Goal: Information Seeking & Learning: Learn about a topic

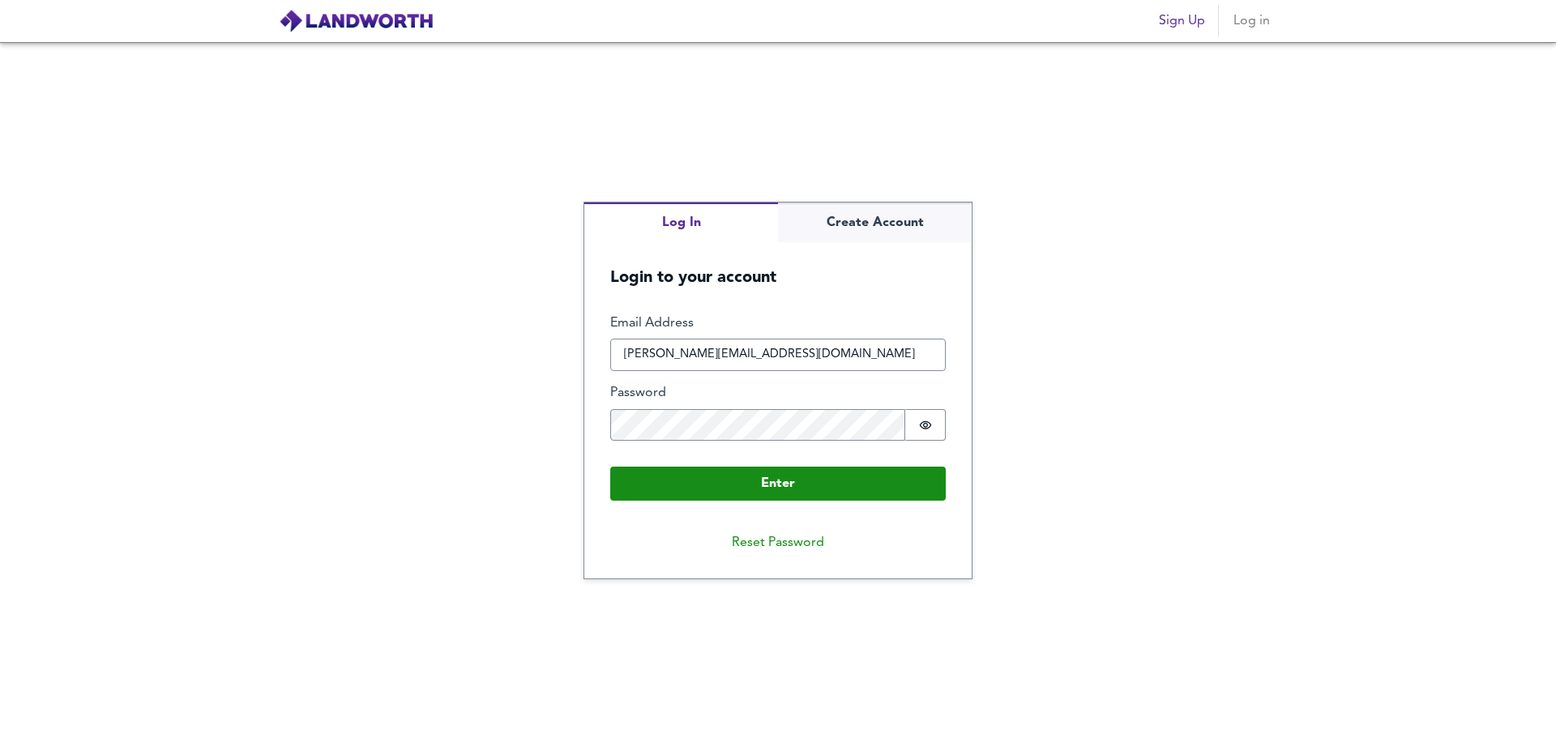
click at [818, 486] on button "Enter" at bounding box center [778, 484] width 336 height 34
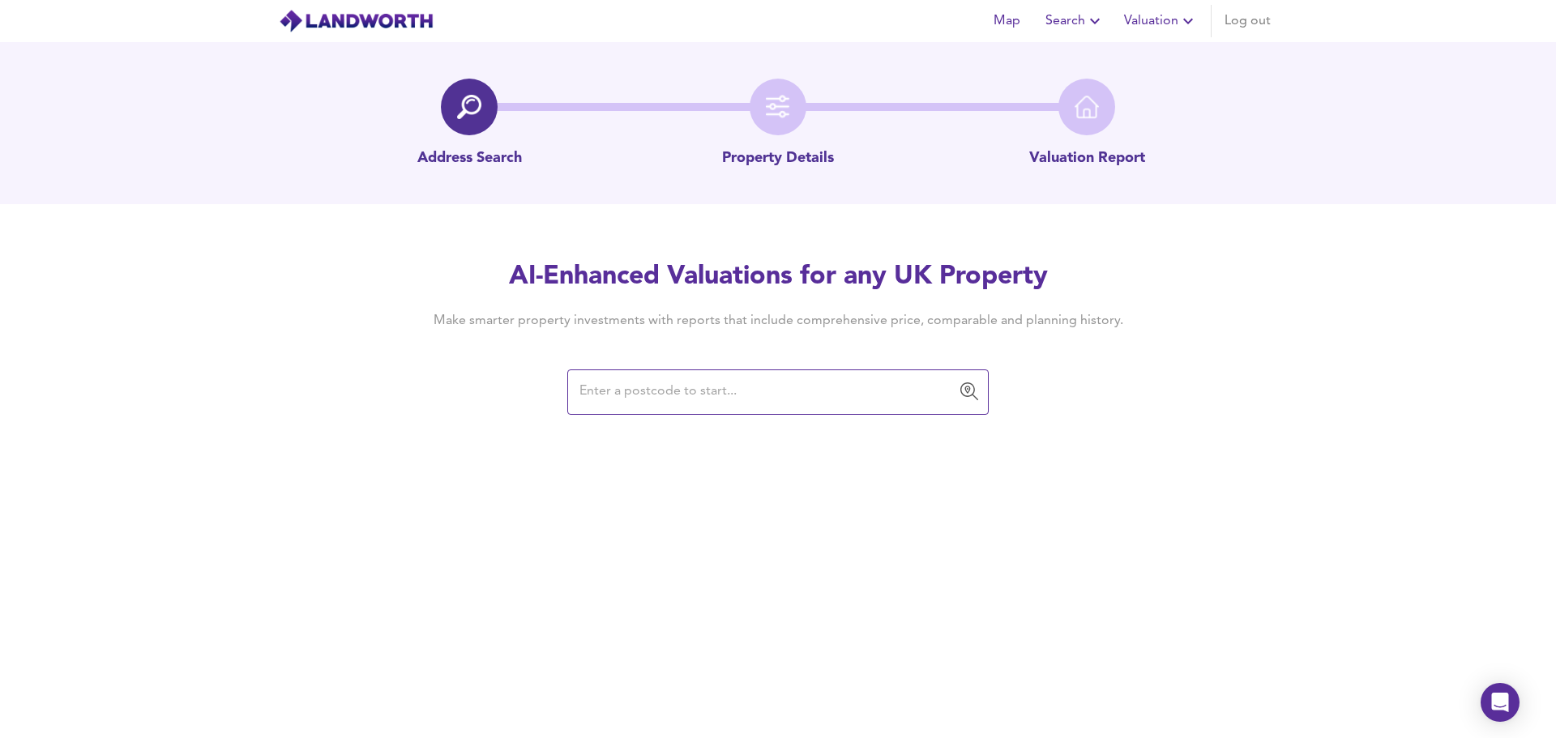
paste input "[STREET_ADDRESS]"
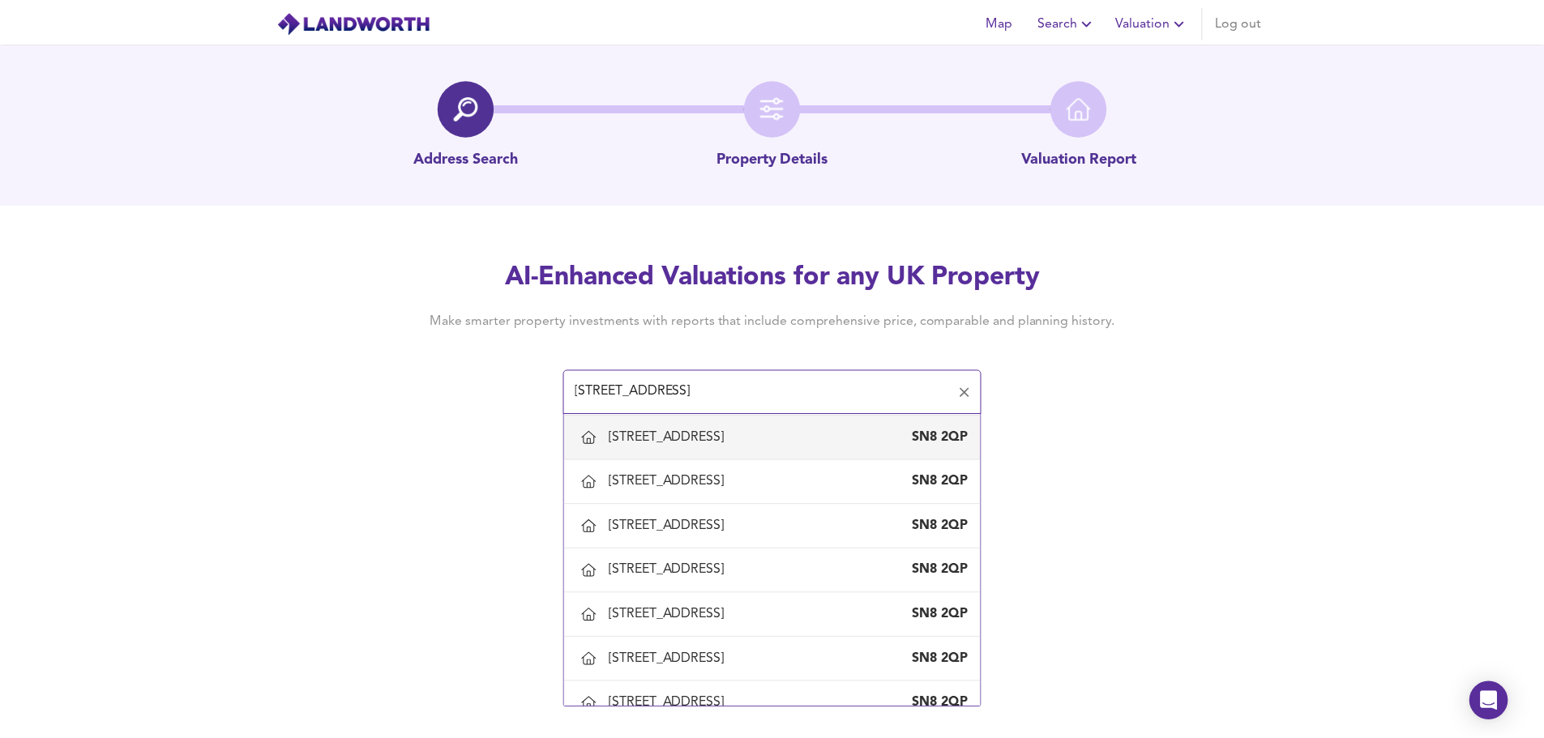
scroll to position [135, 0]
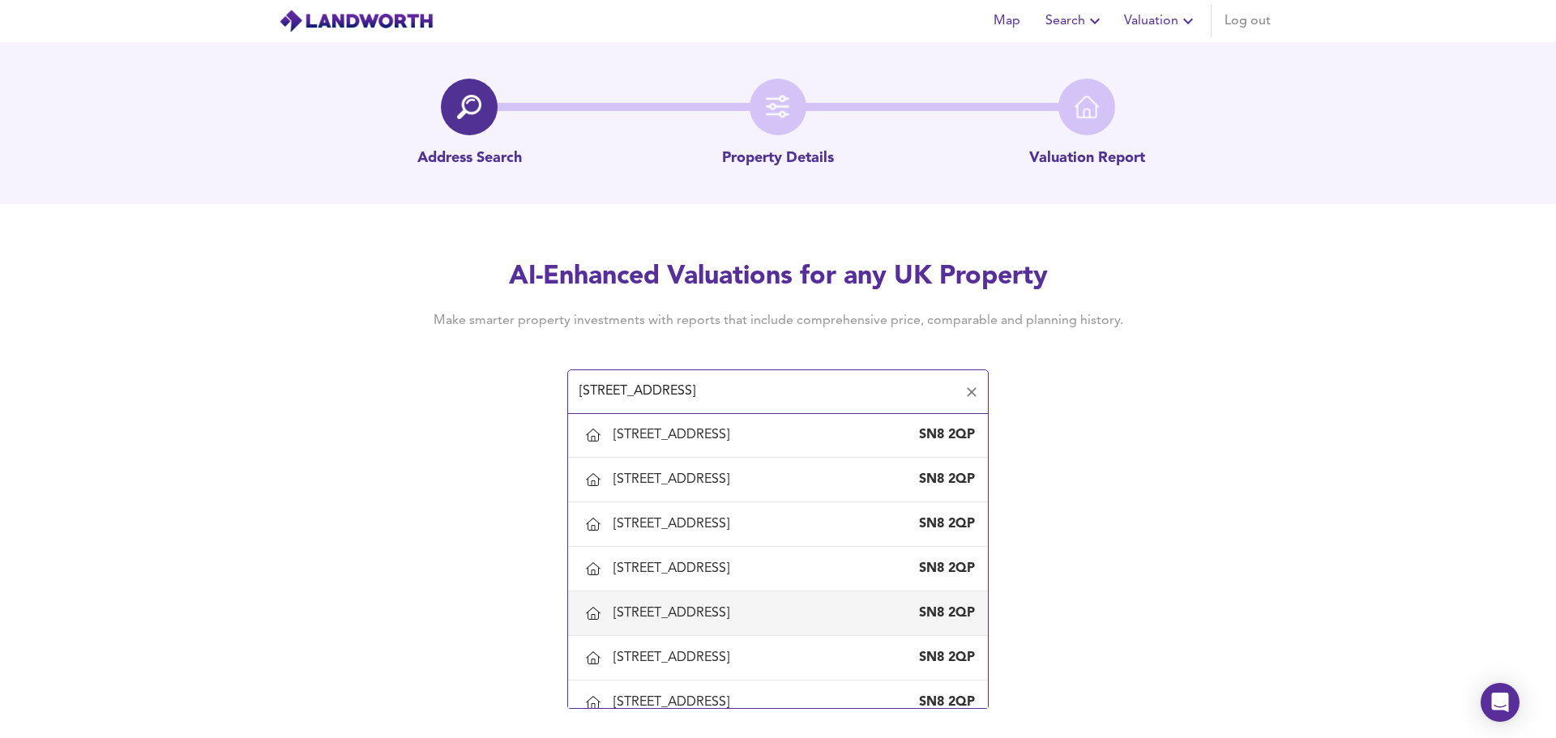
click at [736, 618] on div "[STREET_ADDRESS]" at bounding box center [674, 614] width 122 height 18
type input "[STREET_ADDRESS]"
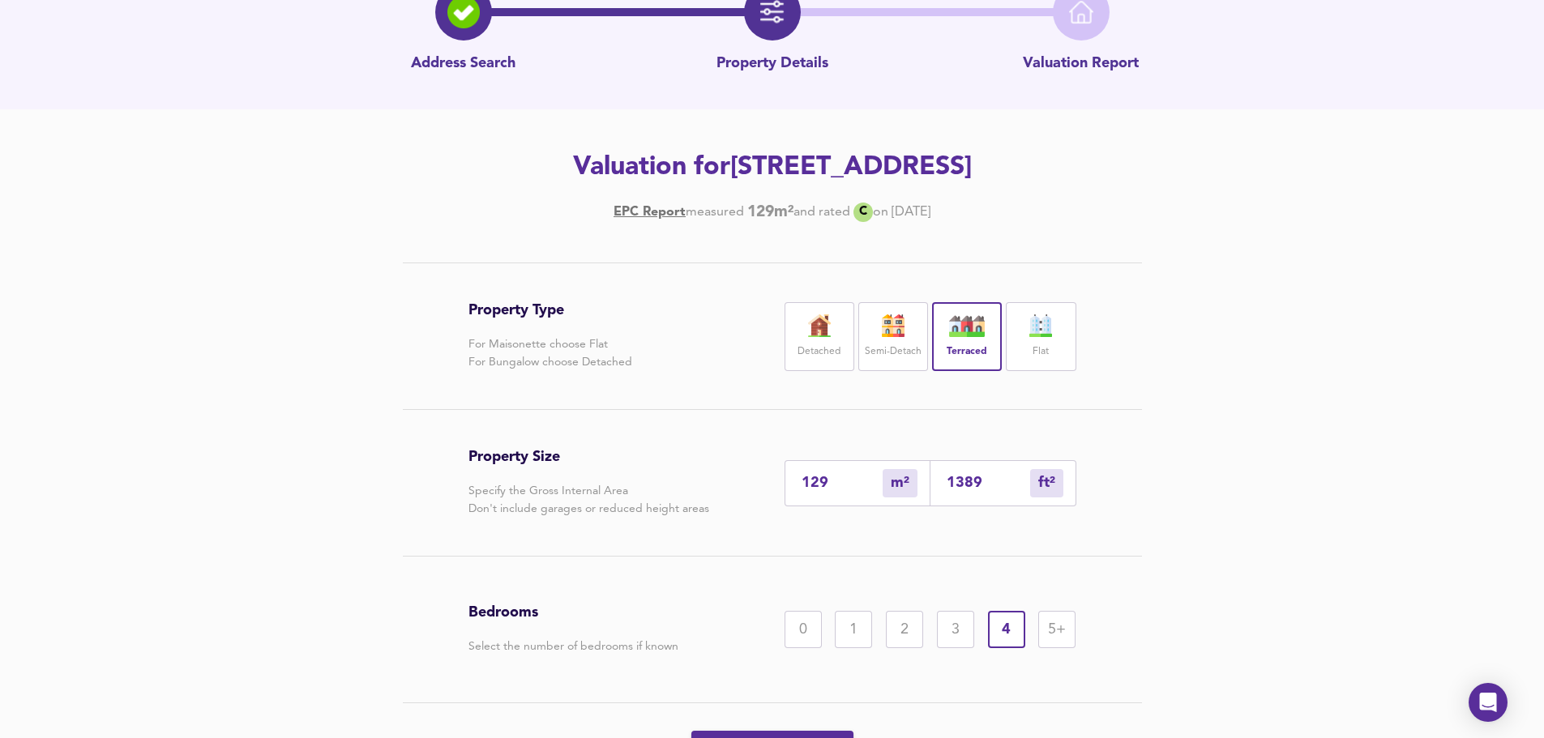
scroll to position [190, 0]
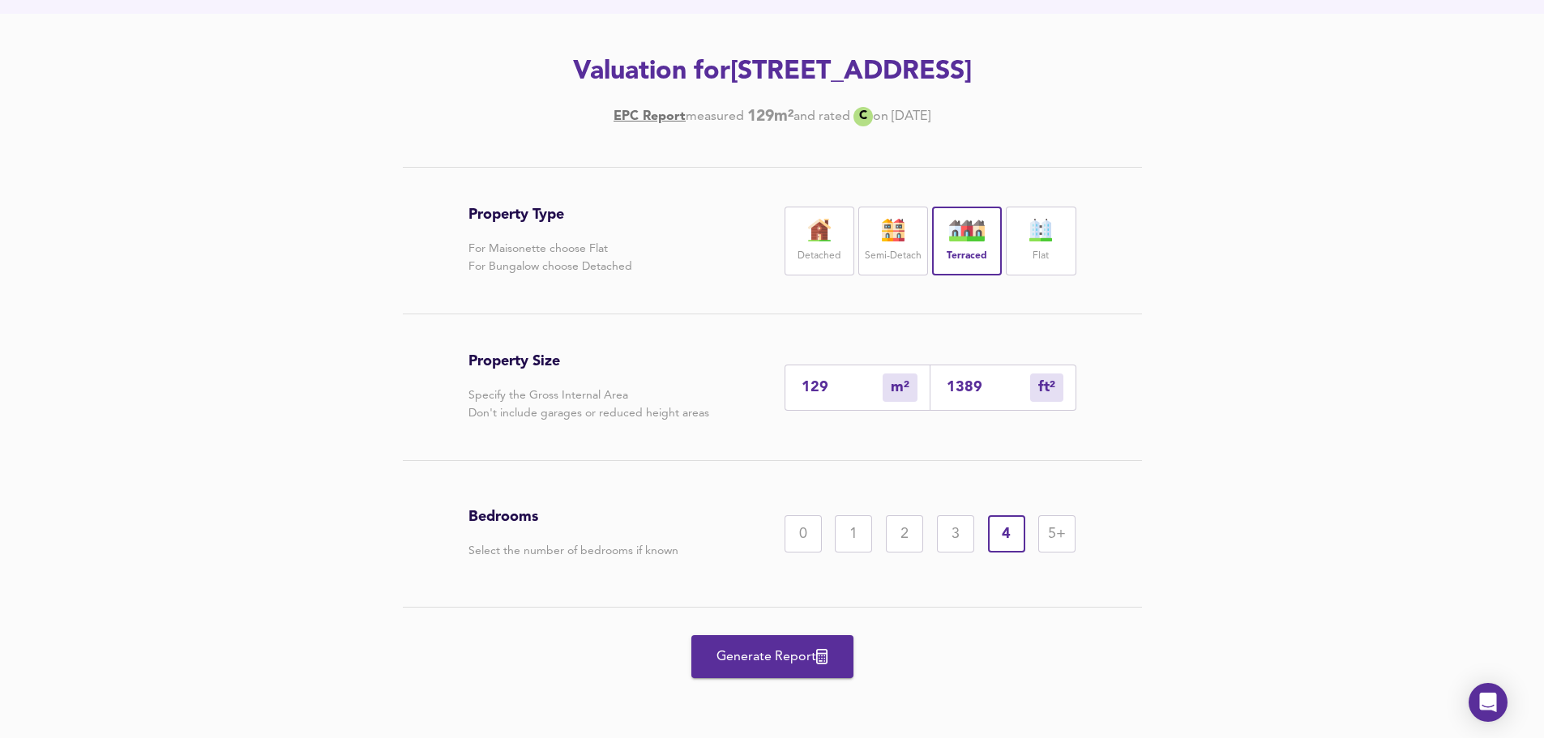
click at [783, 662] on span "Generate Report" at bounding box center [773, 657] width 130 height 23
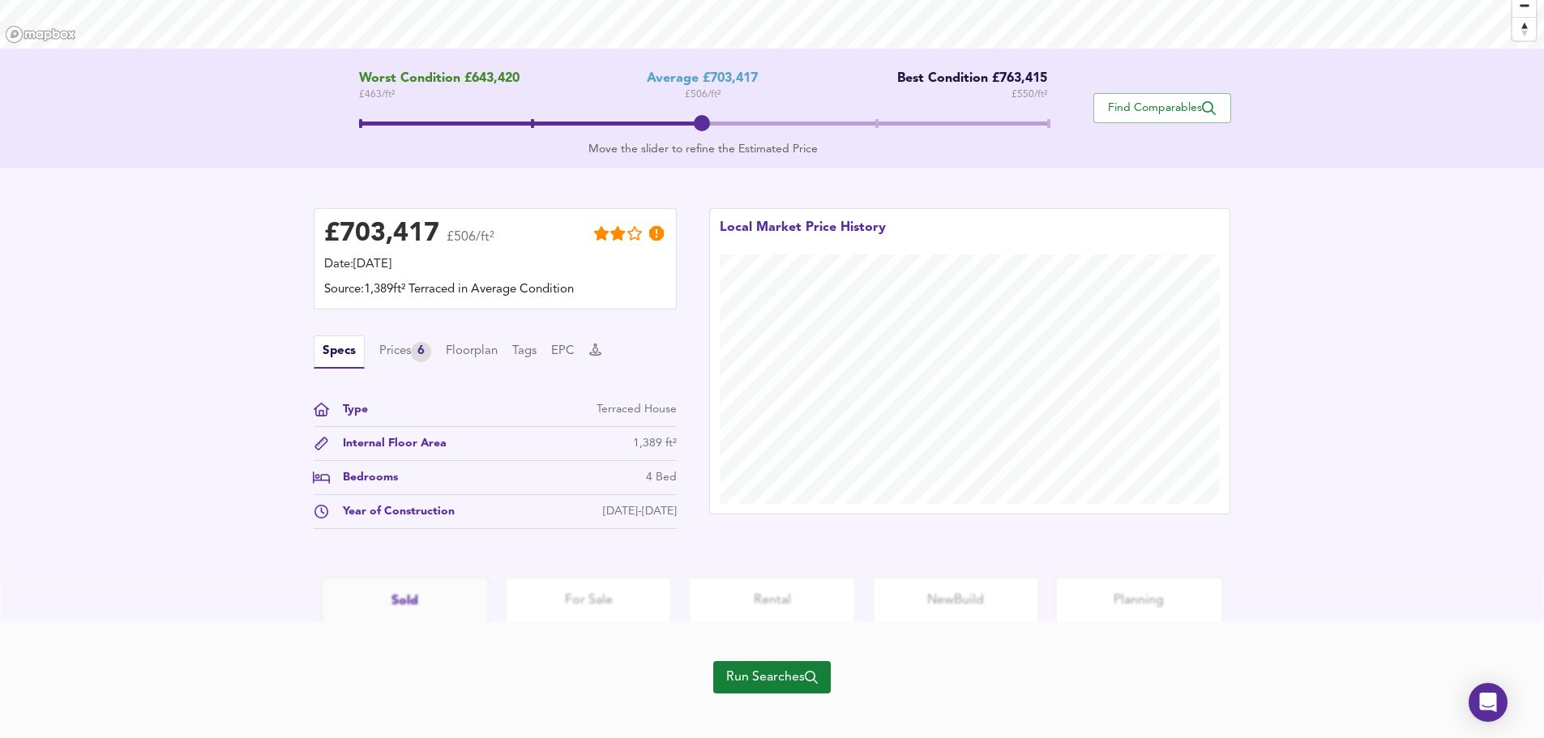
scroll to position [288, 0]
click at [782, 691] on button "Run Searches" at bounding box center [772, 676] width 118 height 32
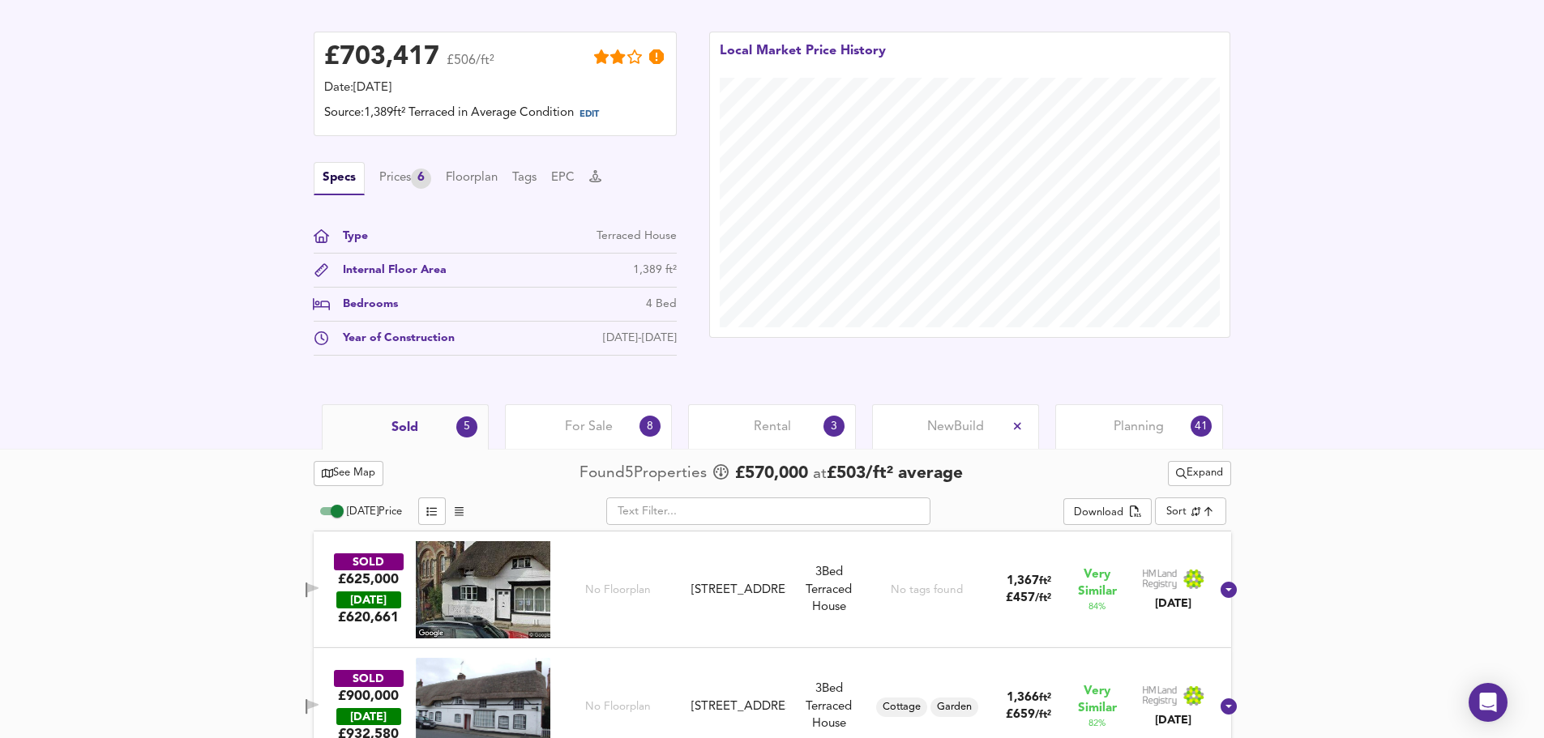
scroll to position [420, 0]
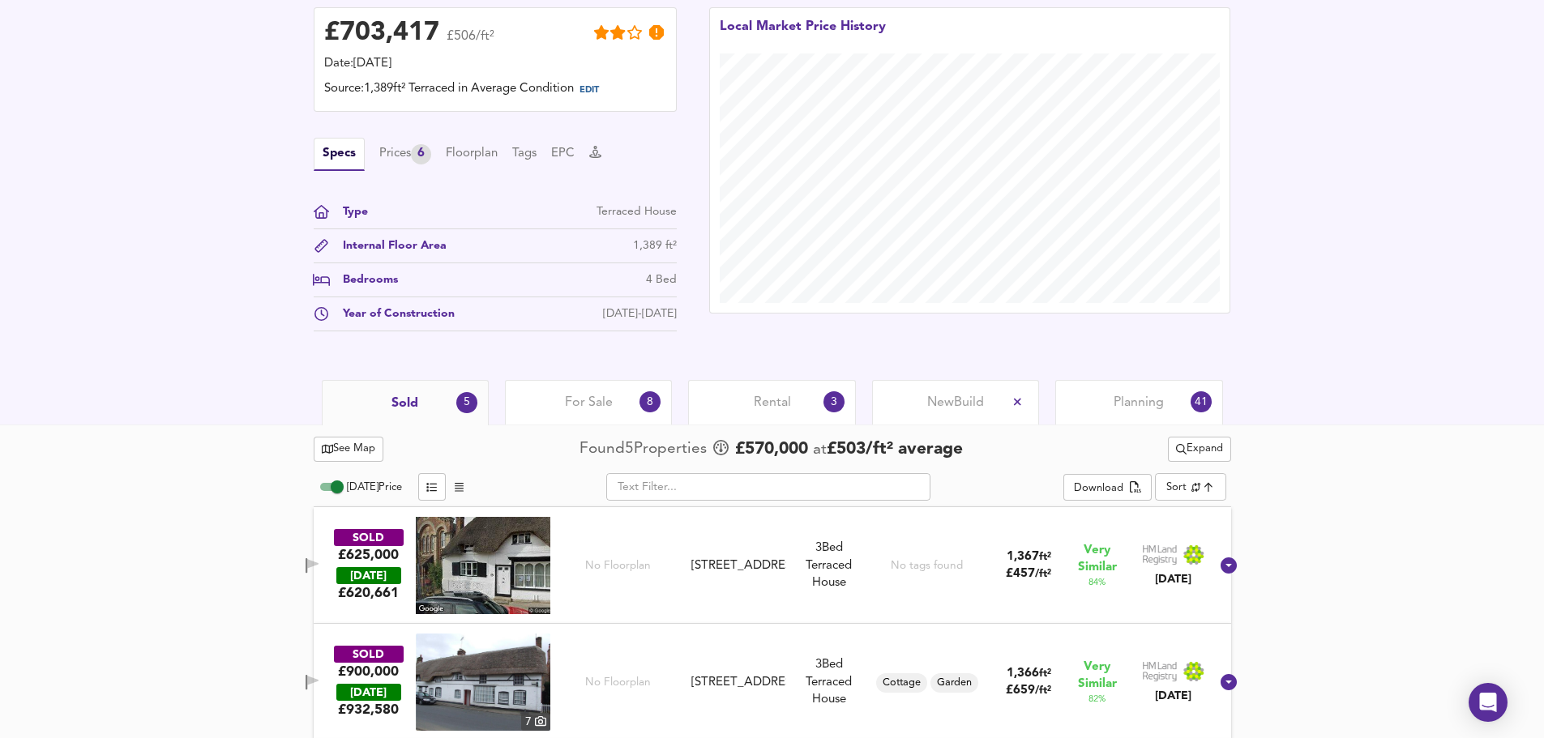
click at [613, 418] on div "For Sale 8" at bounding box center [588, 402] width 167 height 45
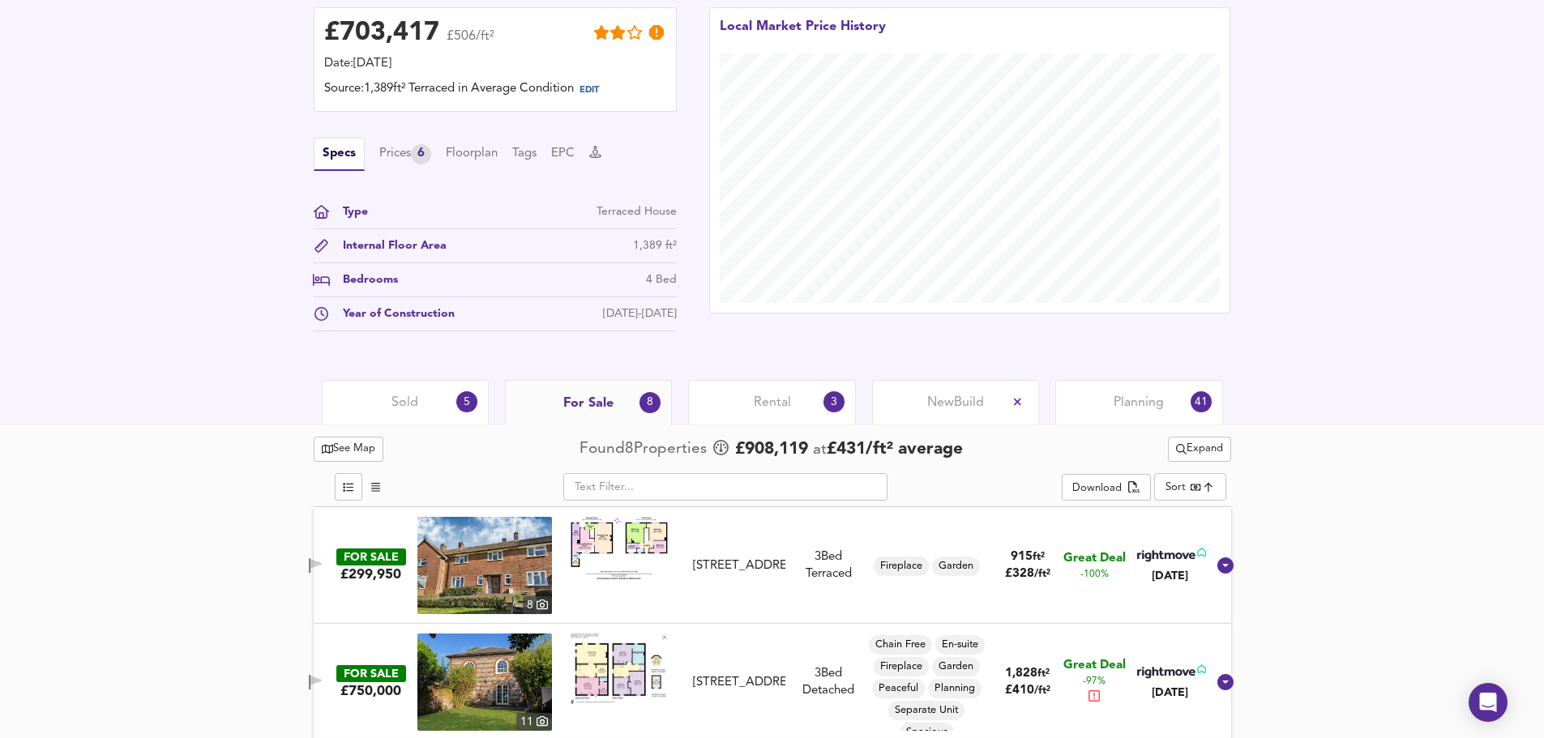
click at [456, 404] on div "5" at bounding box center [466, 401] width 21 height 21
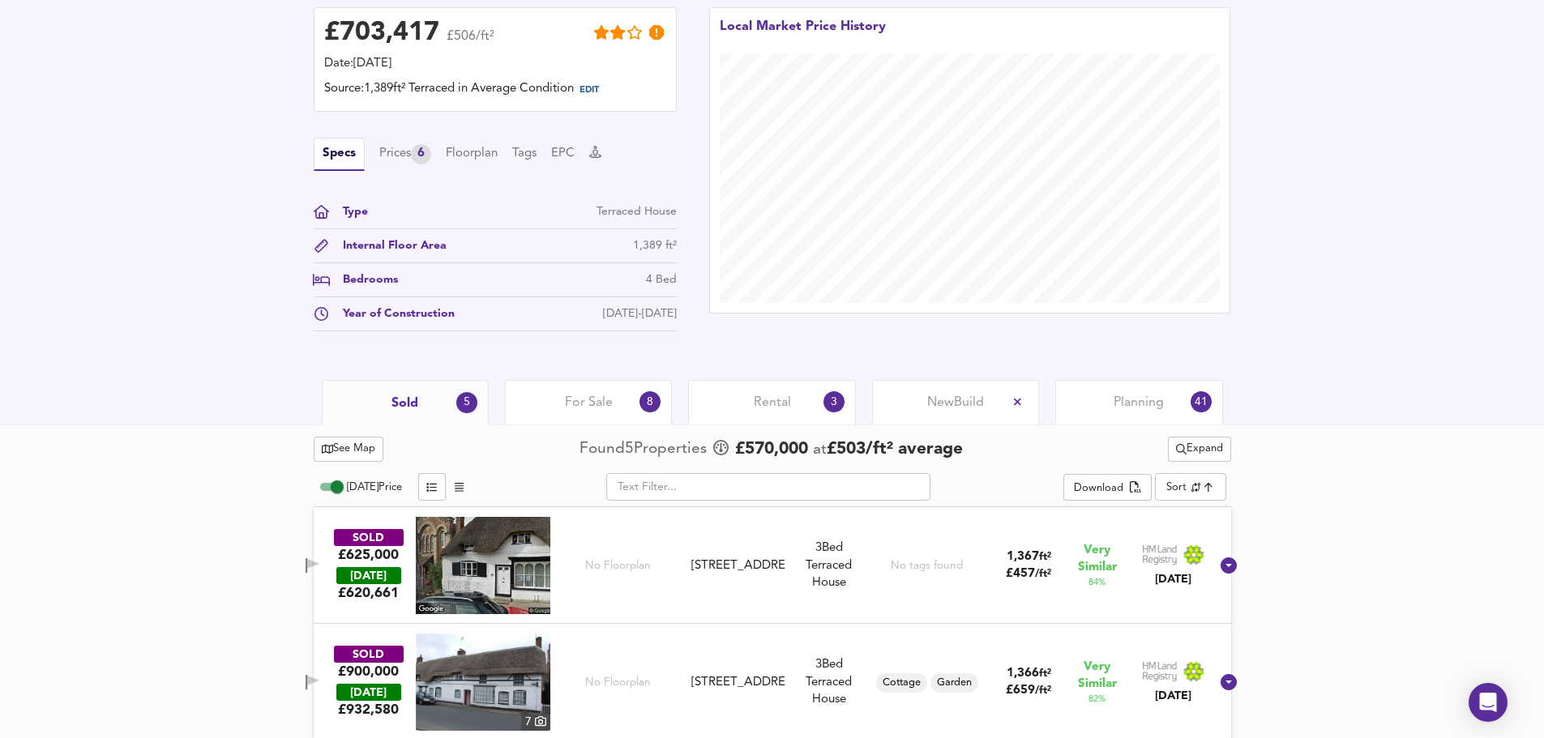
click at [567, 402] on span "For Sale" at bounding box center [589, 403] width 48 height 18
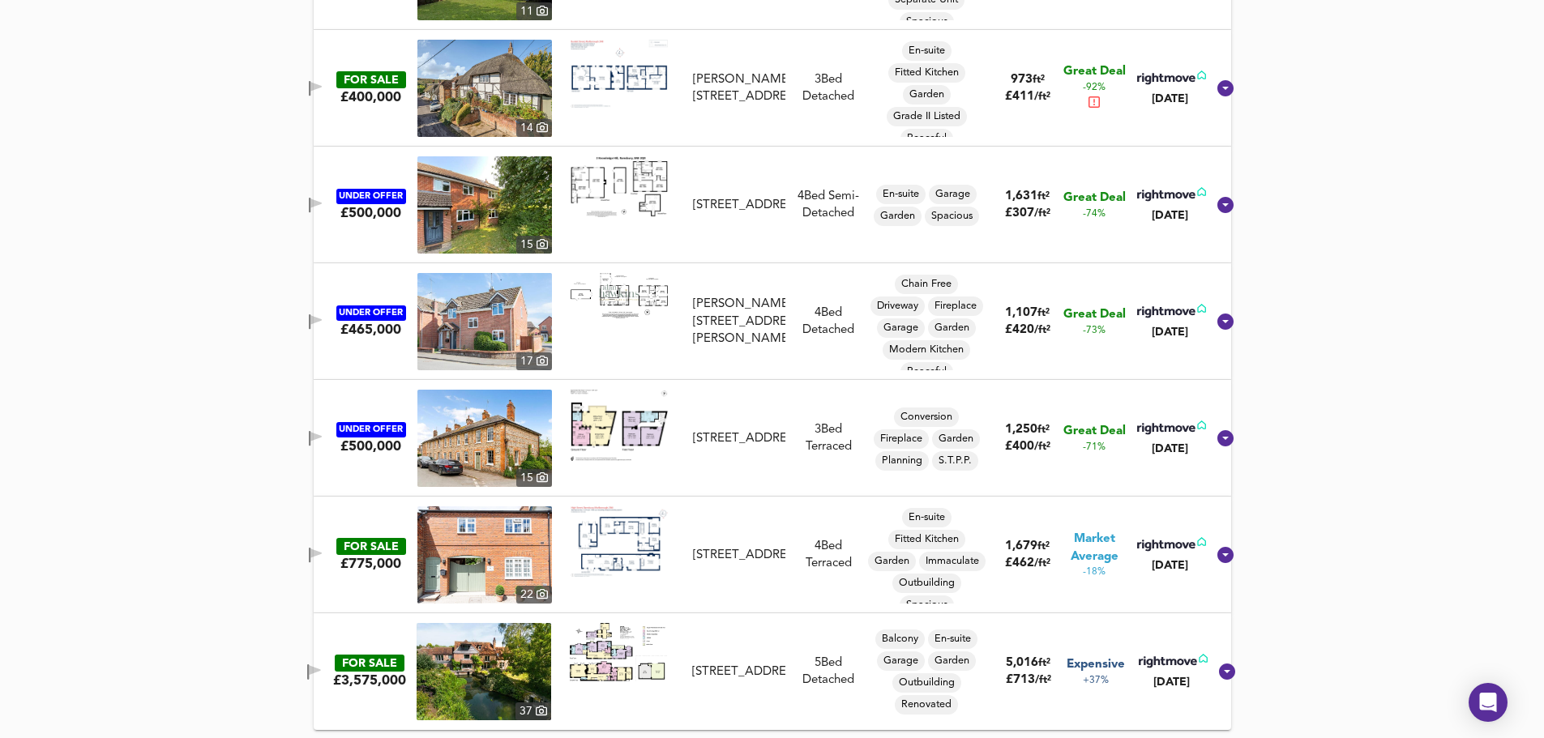
click at [405, 584] on div "FOR SALE £775,000 [STREET_ADDRESS] 4 Bed Terraced En-suite Fitted Kitchen Garde…" at bounding box center [752, 555] width 907 height 97
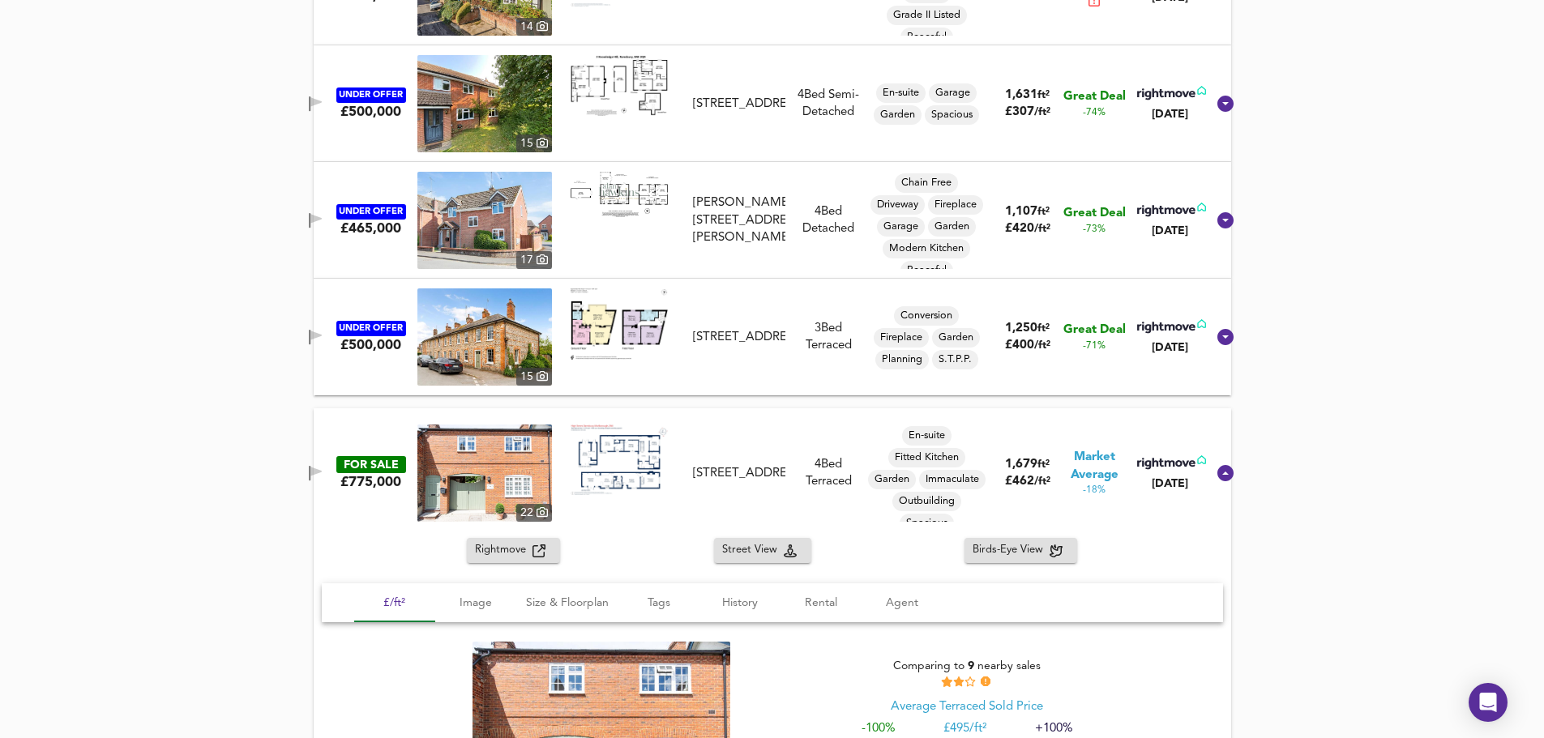
scroll to position [1233, 0]
click at [1001, 555] on span "Birds-Eye View" at bounding box center [1011, 550] width 77 height 19
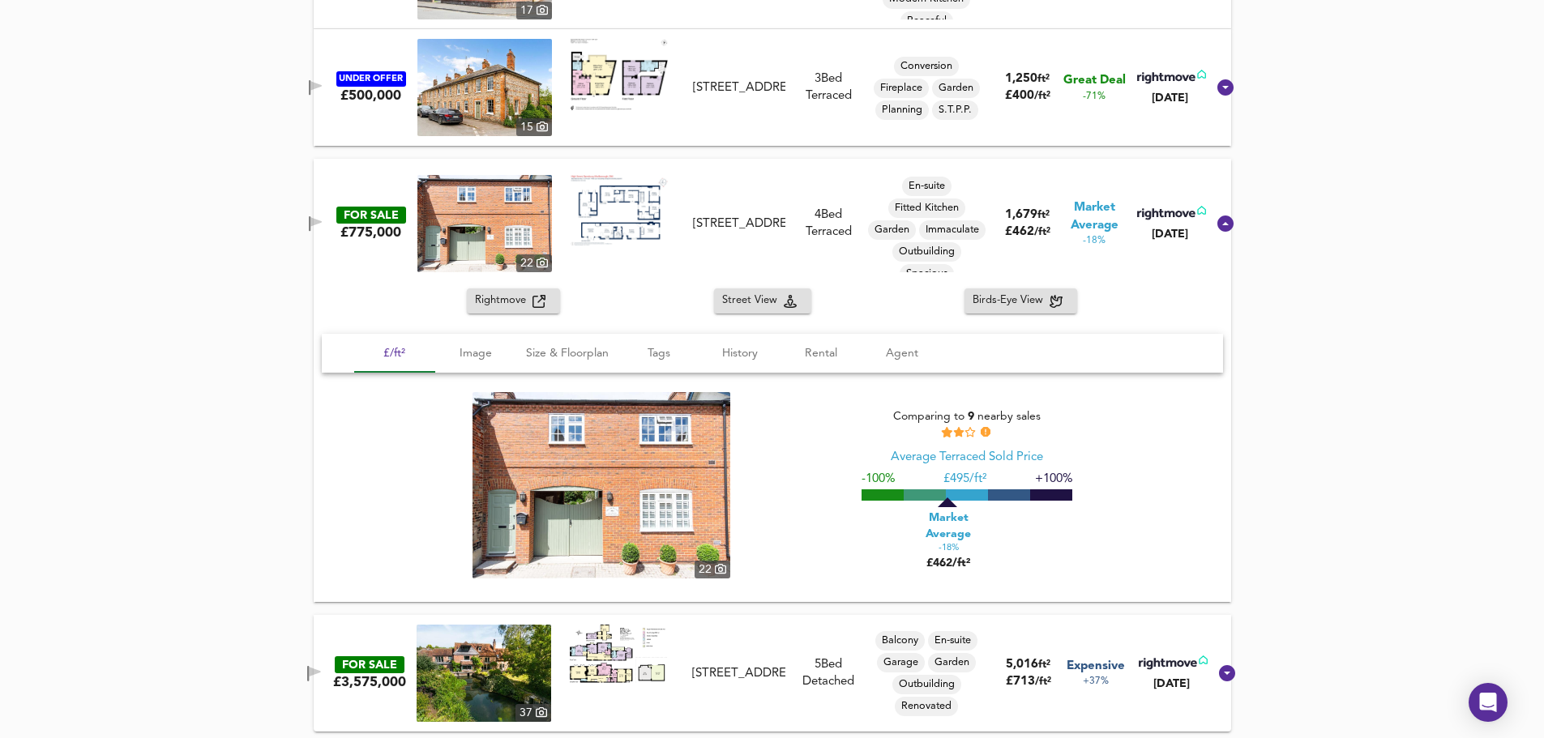
scroll to position [1482, 0]
click at [743, 351] on span "History" at bounding box center [740, 353] width 62 height 20
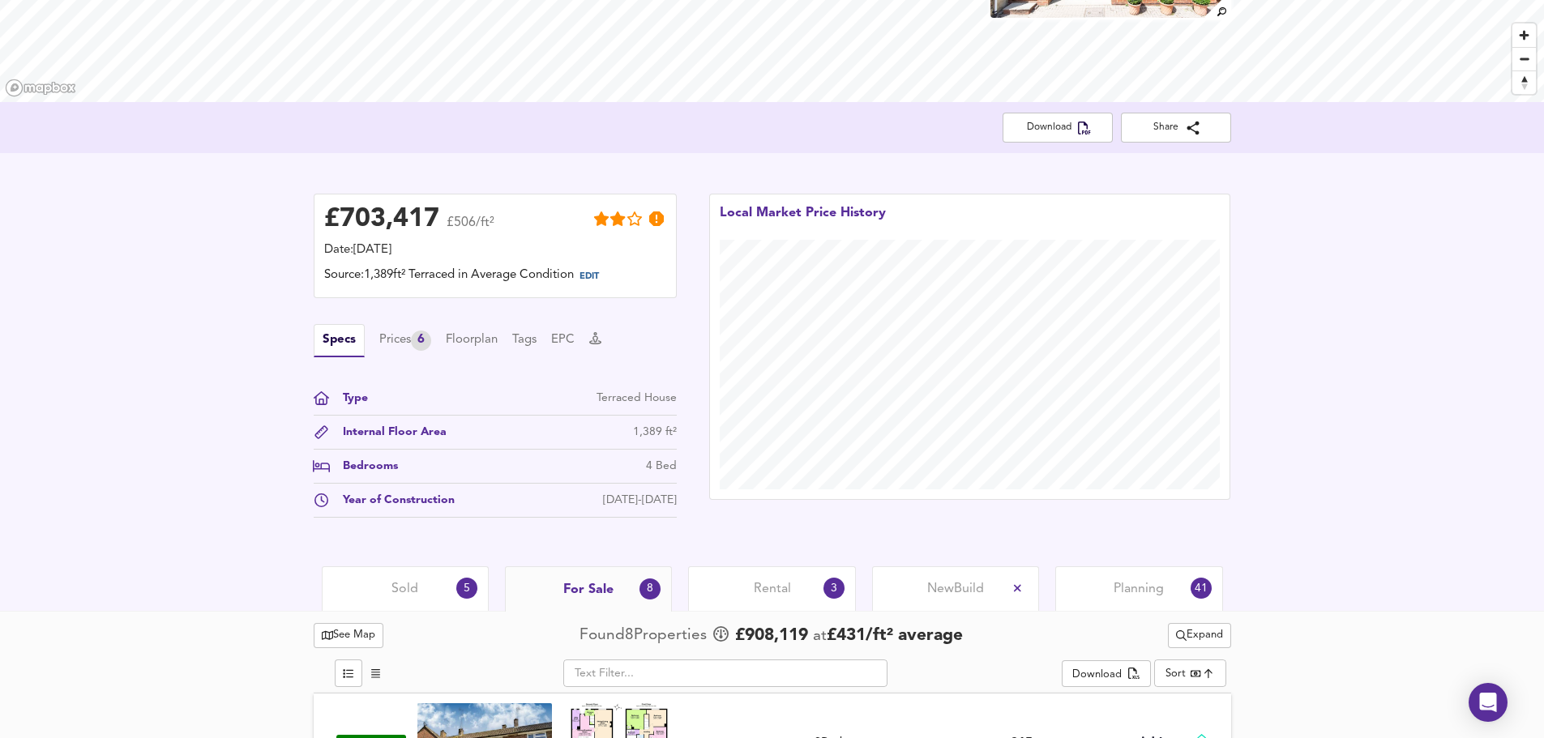
scroll to position [249, 0]
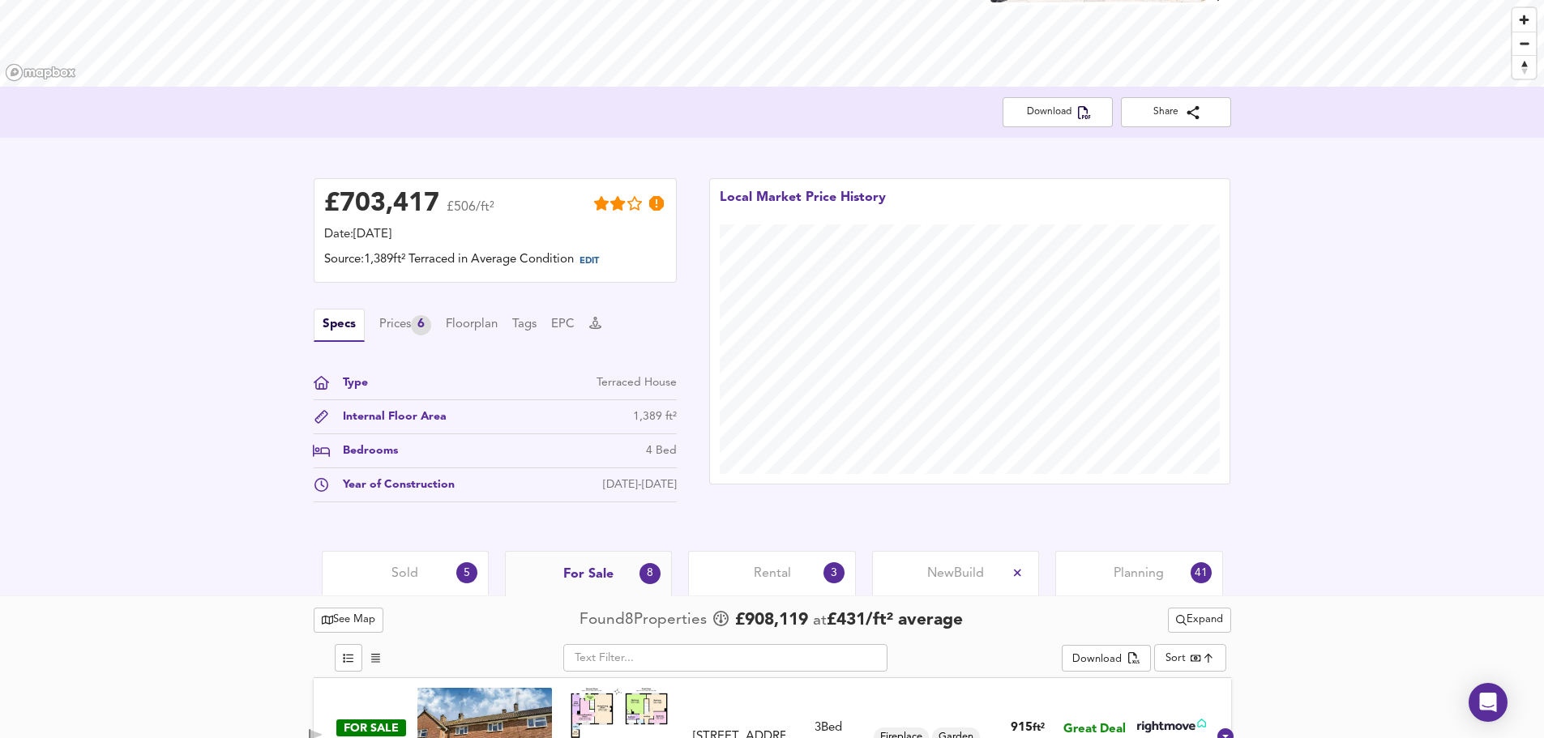
click at [1150, 569] on span "Planning" at bounding box center [1139, 574] width 50 height 18
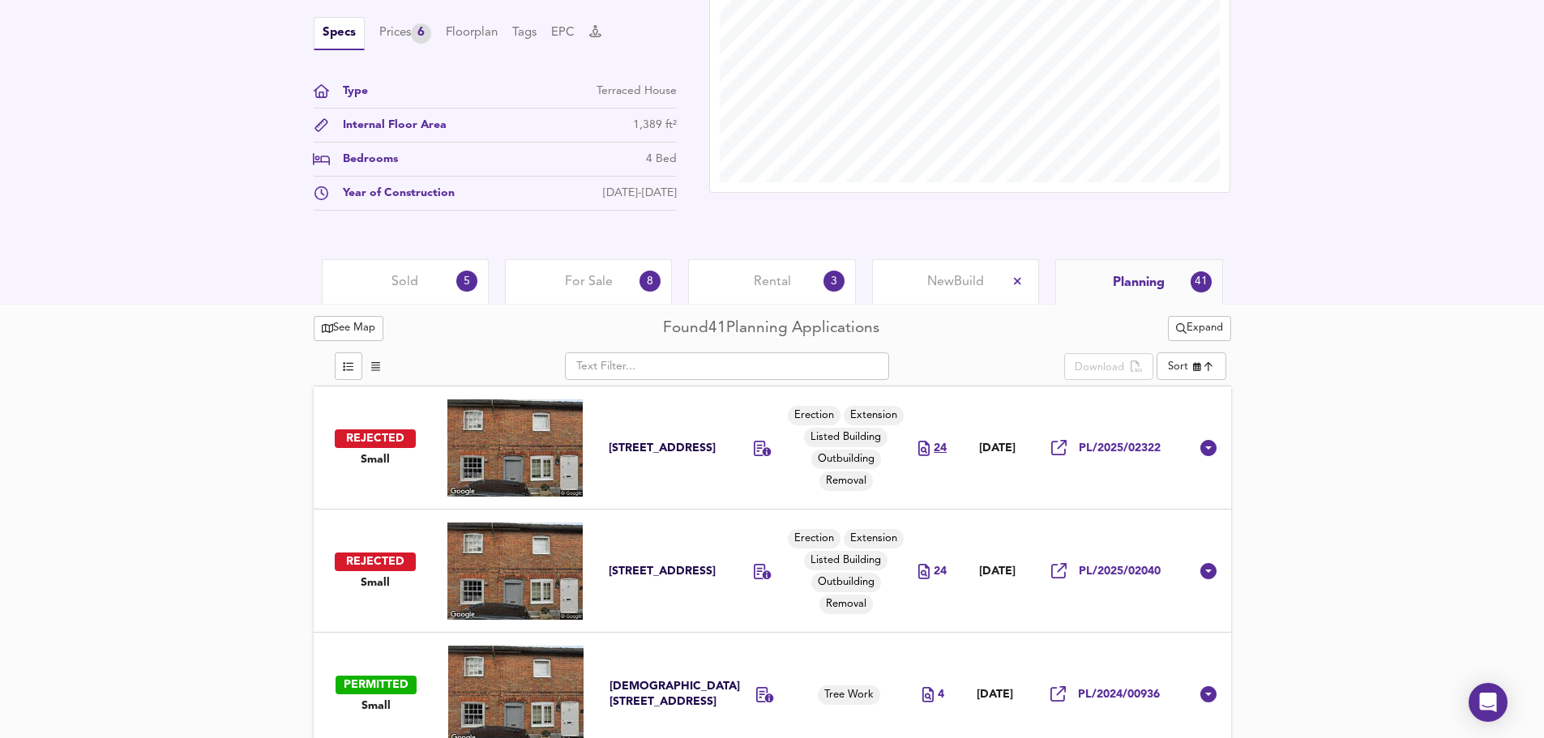
scroll to position [528, 0]
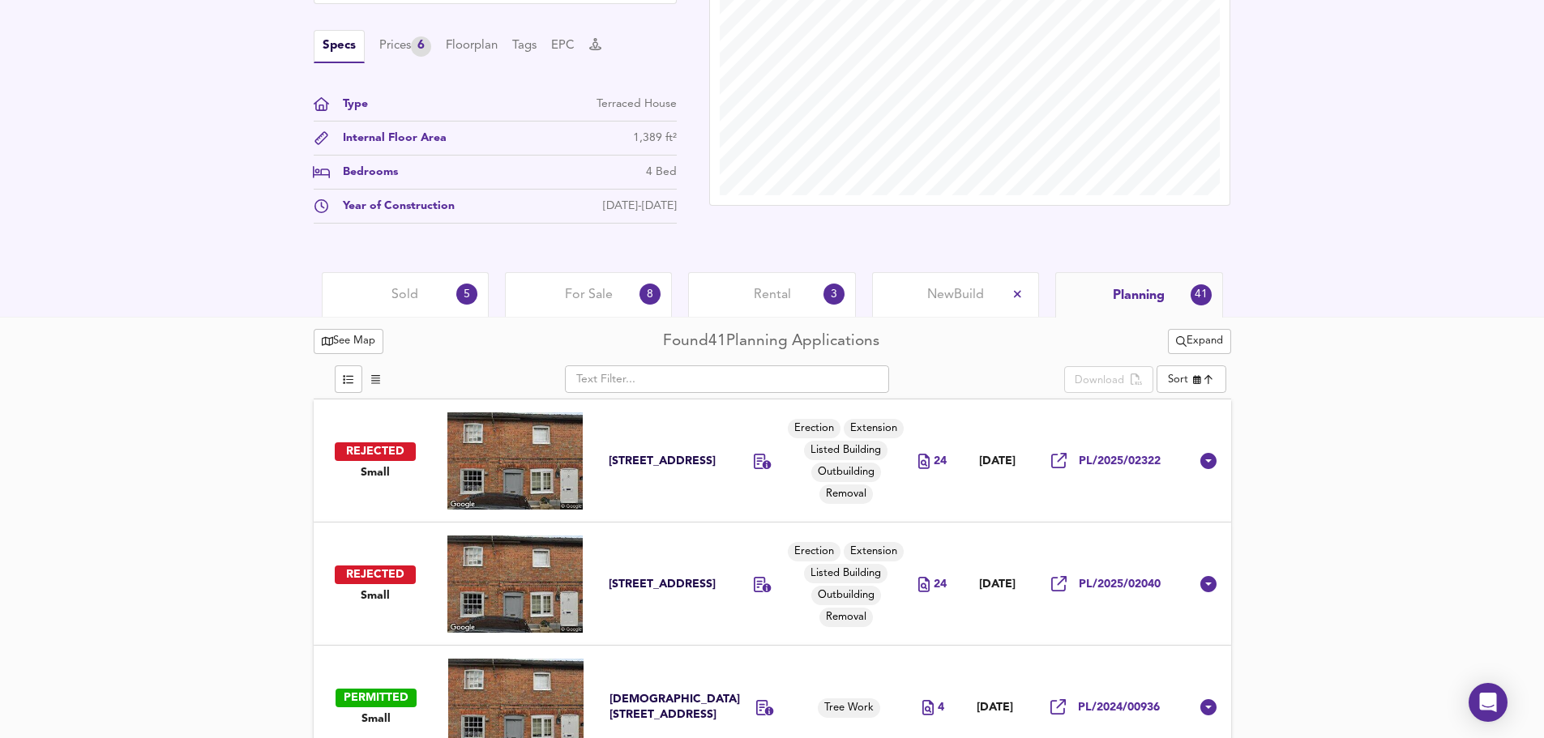
click at [599, 293] on span "For Sale" at bounding box center [589, 295] width 48 height 18
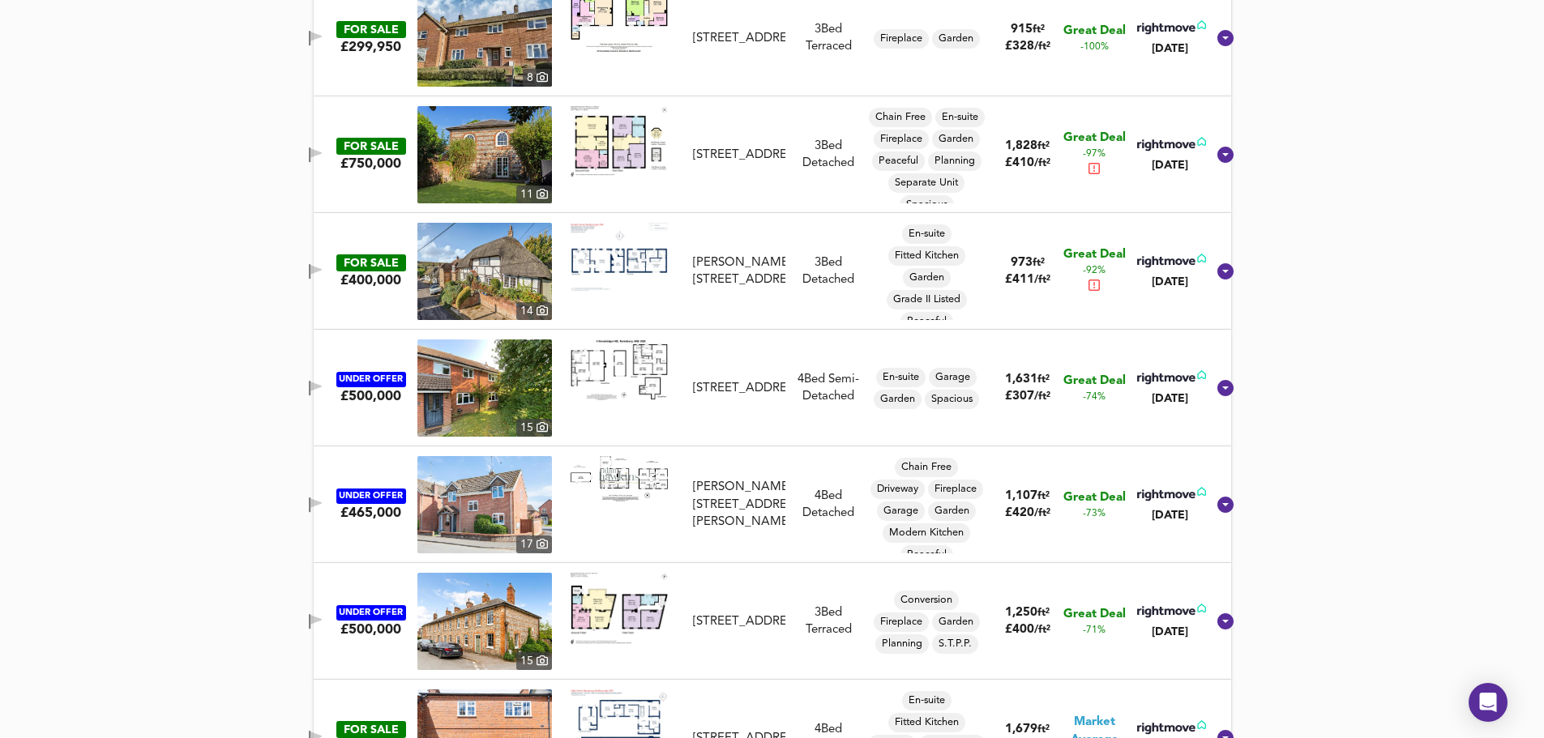
scroll to position [1131, 0]
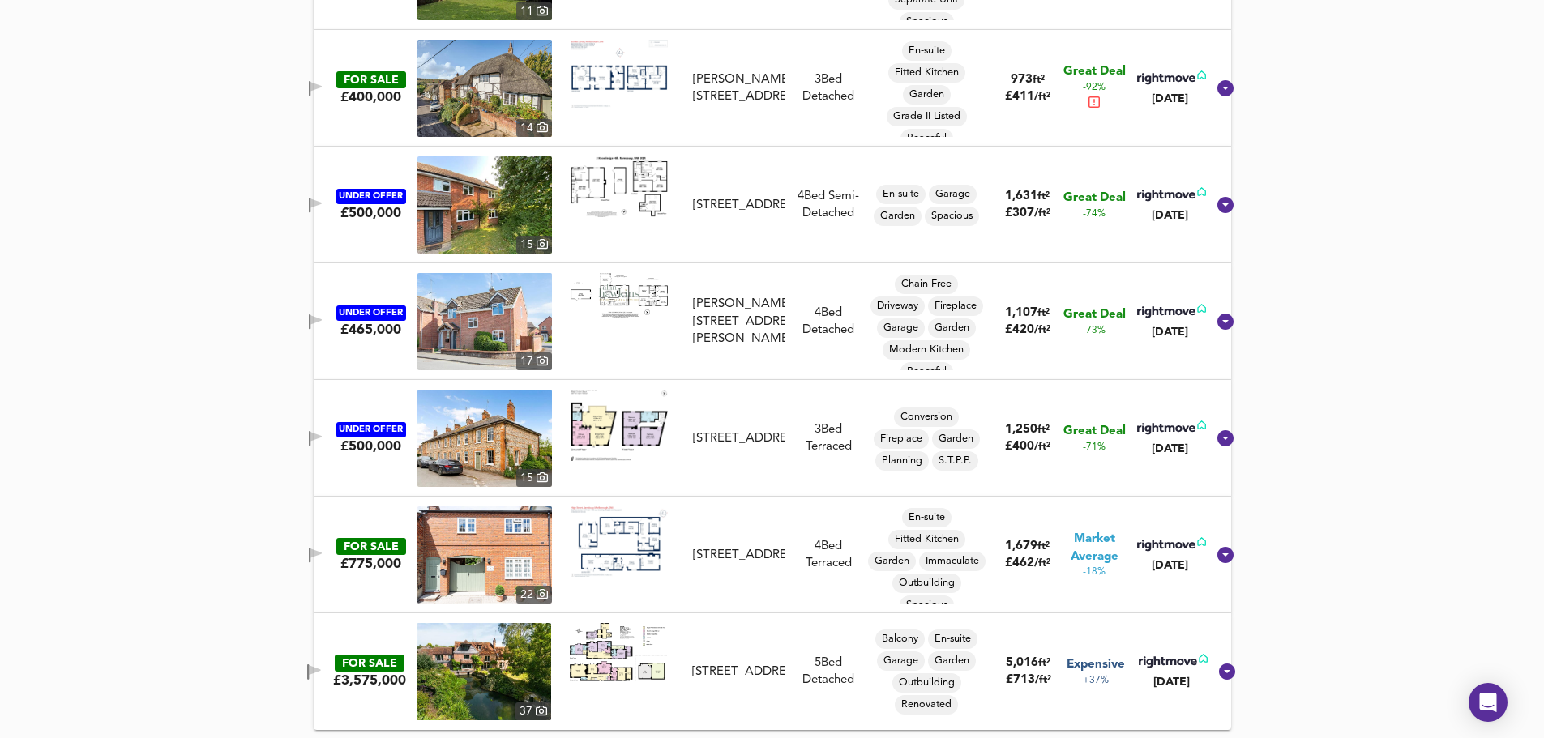
click at [703, 564] on div "[STREET_ADDRESS]" at bounding box center [739, 555] width 92 height 17
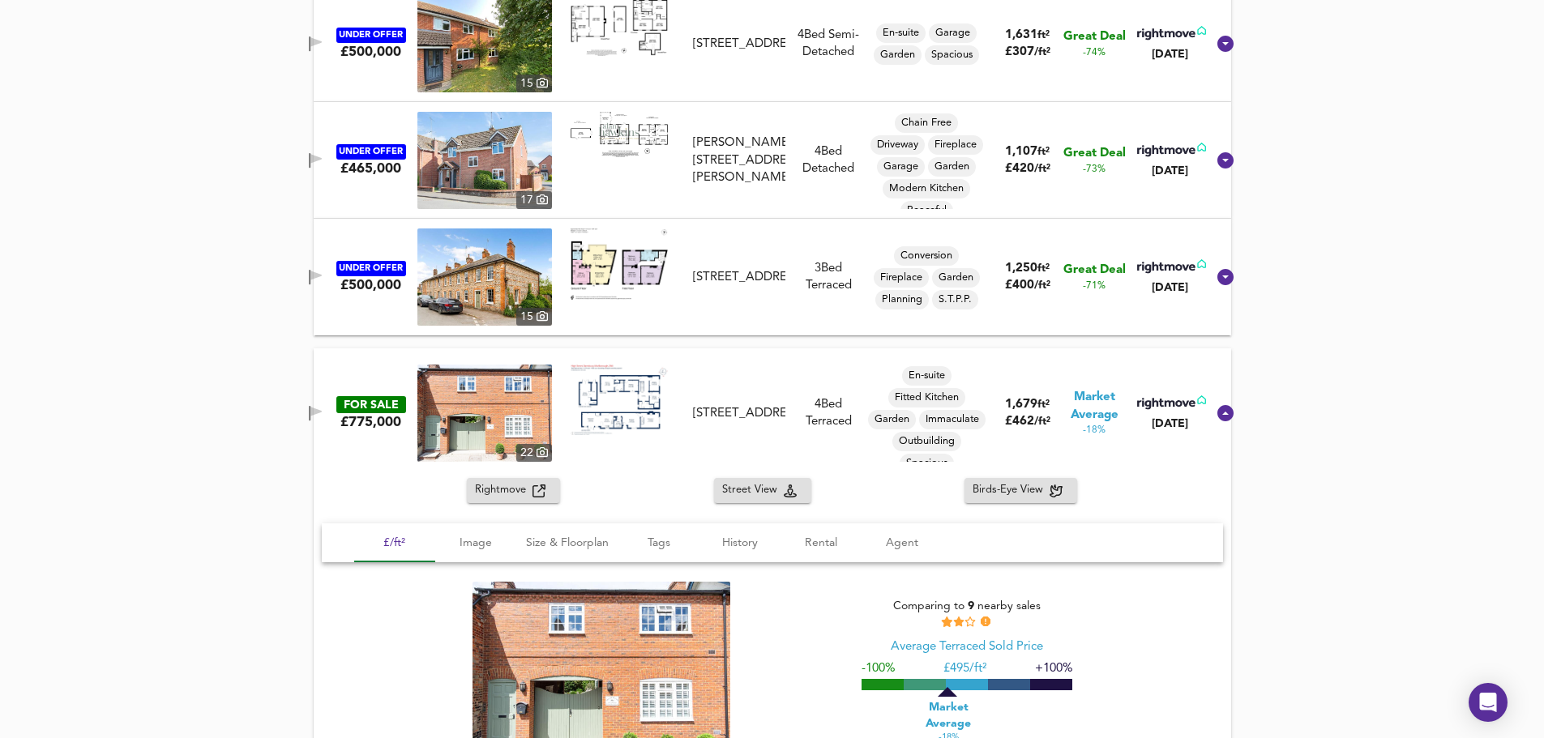
scroll to position [1293, 0]
click at [748, 544] on span "History" at bounding box center [740, 542] width 62 height 20
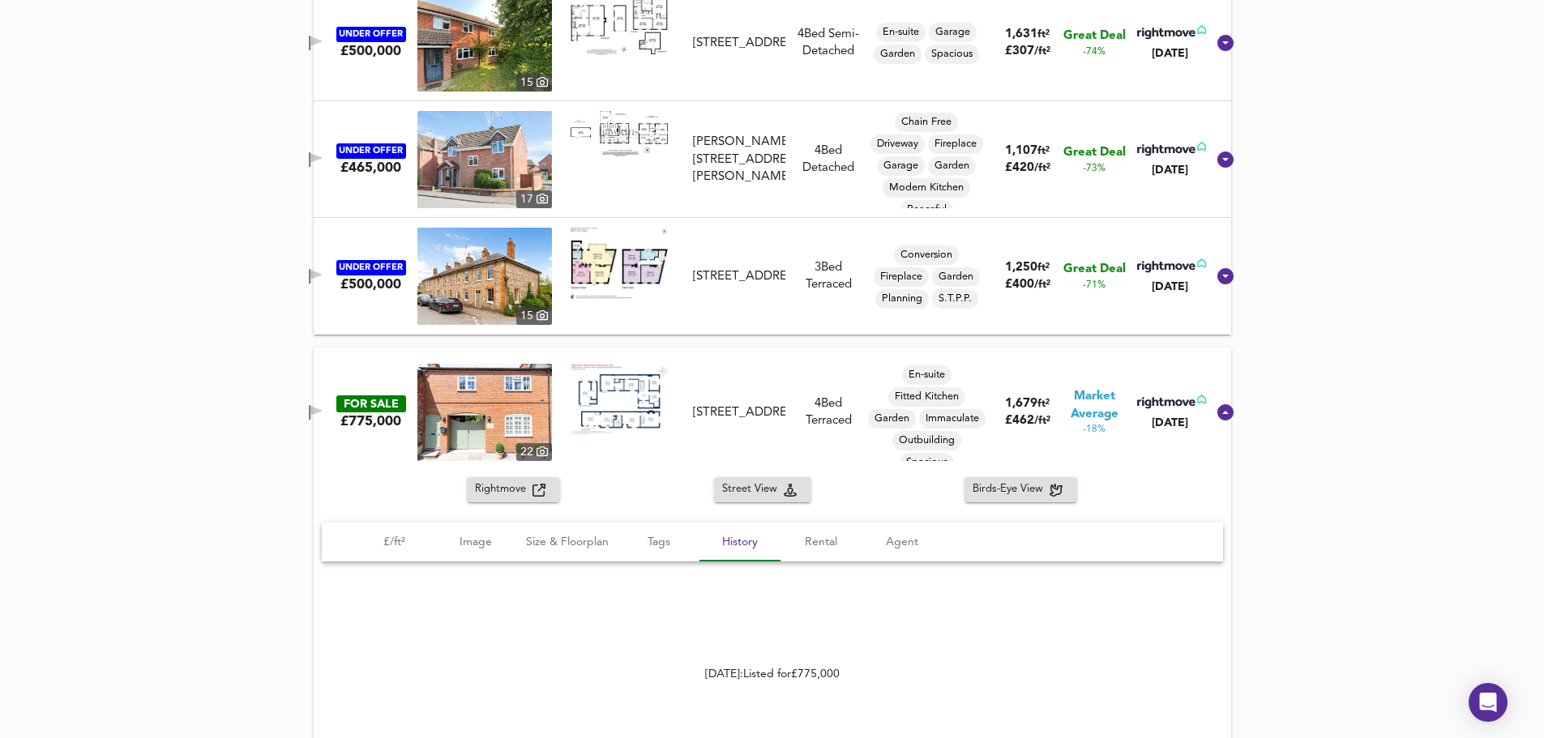
scroll to position [1484, 0]
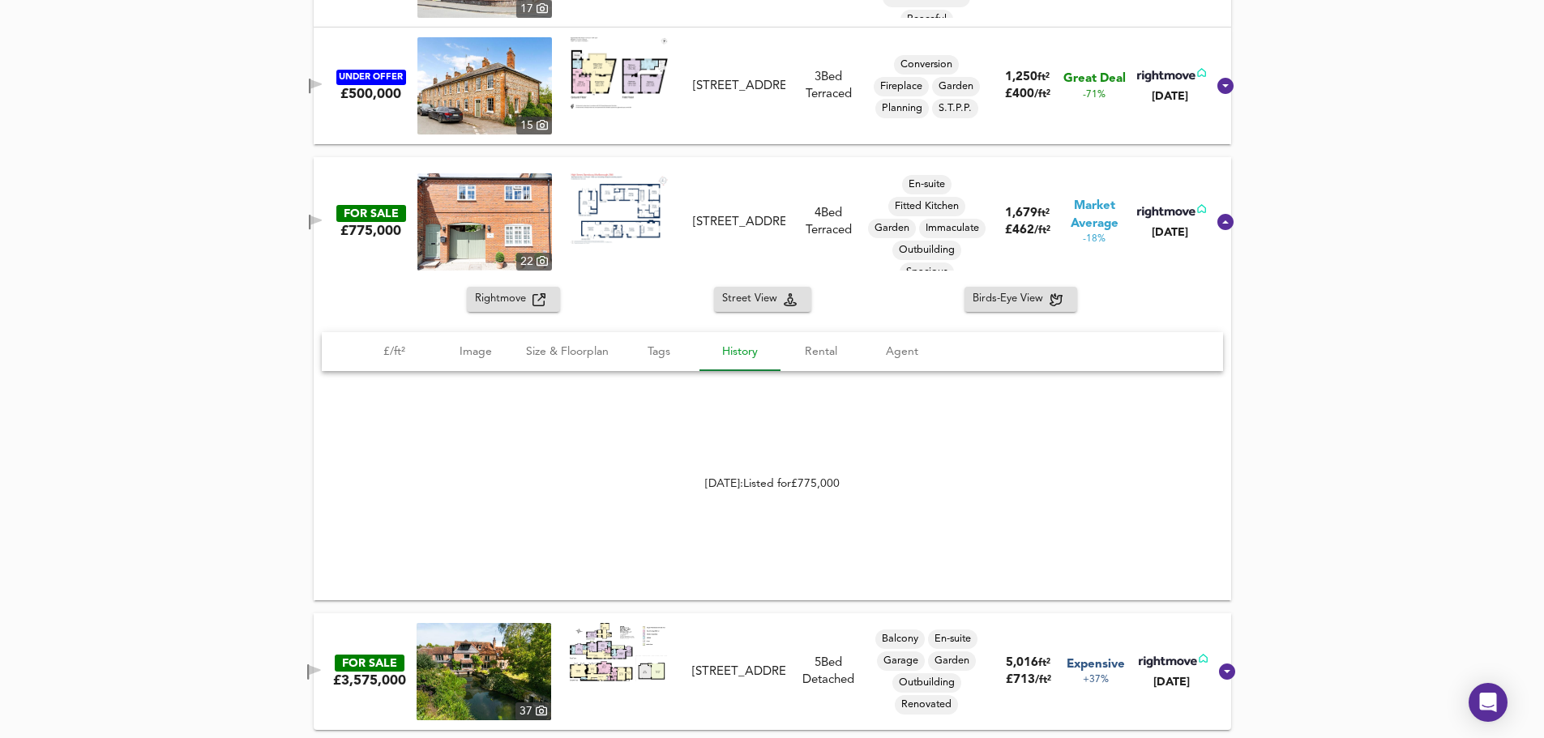
click at [744, 342] on span "History" at bounding box center [740, 352] width 62 height 20
click at [817, 356] on span "Rental" at bounding box center [821, 352] width 62 height 20
click at [894, 351] on span "Agent" at bounding box center [902, 352] width 62 height 20
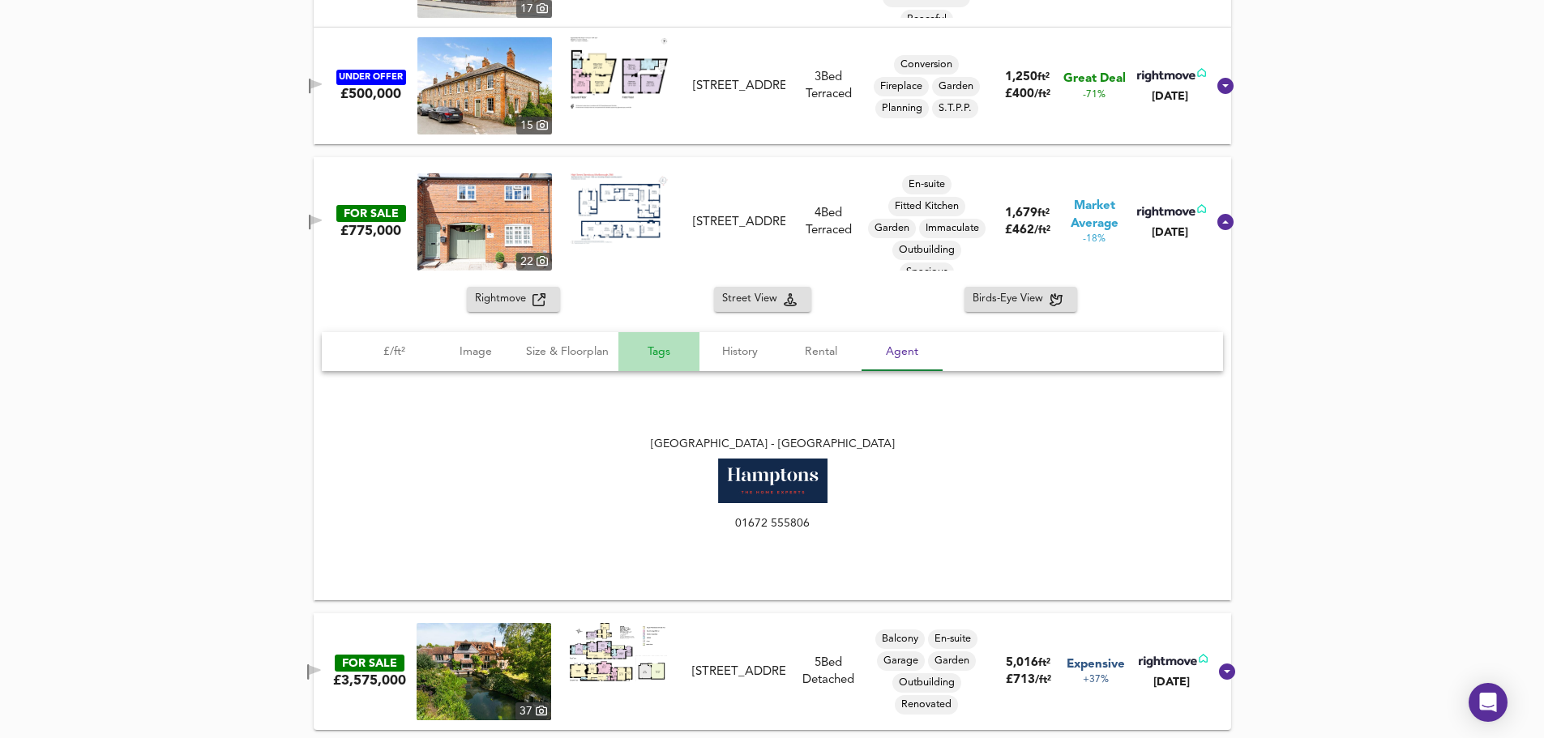
click at [670, 348] on span "Tags" at bounding box center [659, 352] width 62 height 20
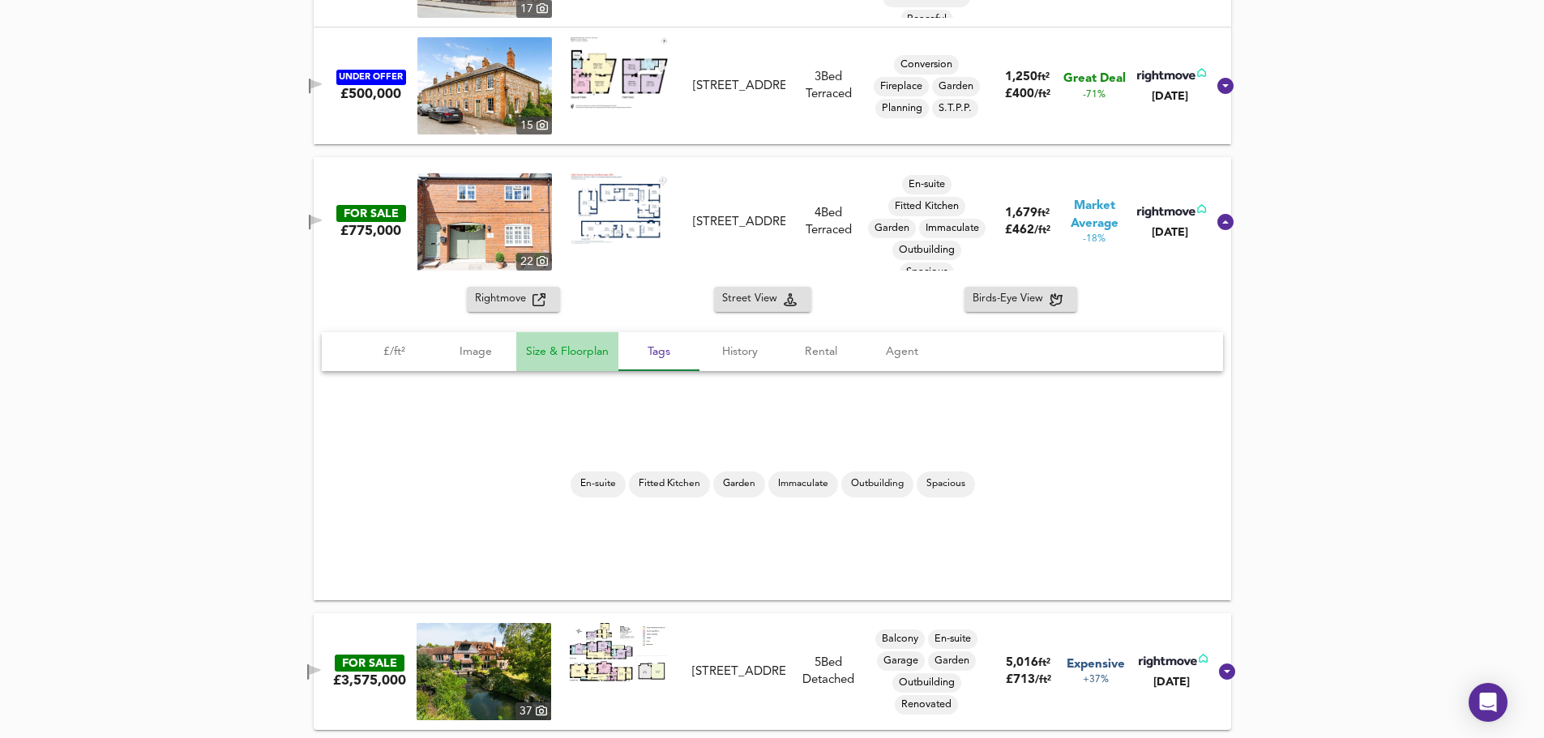
click at [575, 350] on span "Size & Floorplan" at bounding box center [567, 352] width 83 height 20
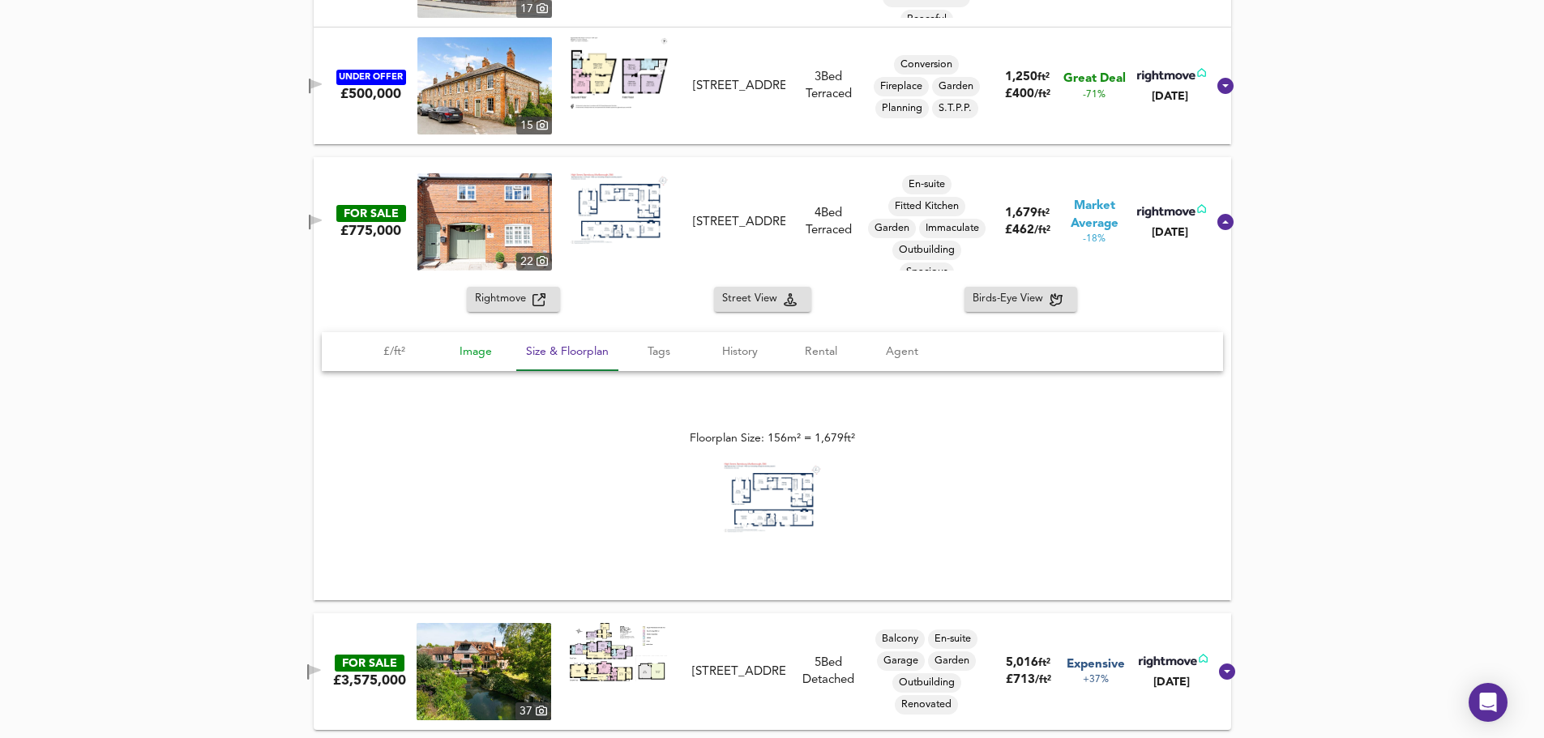
click at [487, 345] on span "Image" at bounding box center [476, 352] width 62 height 20
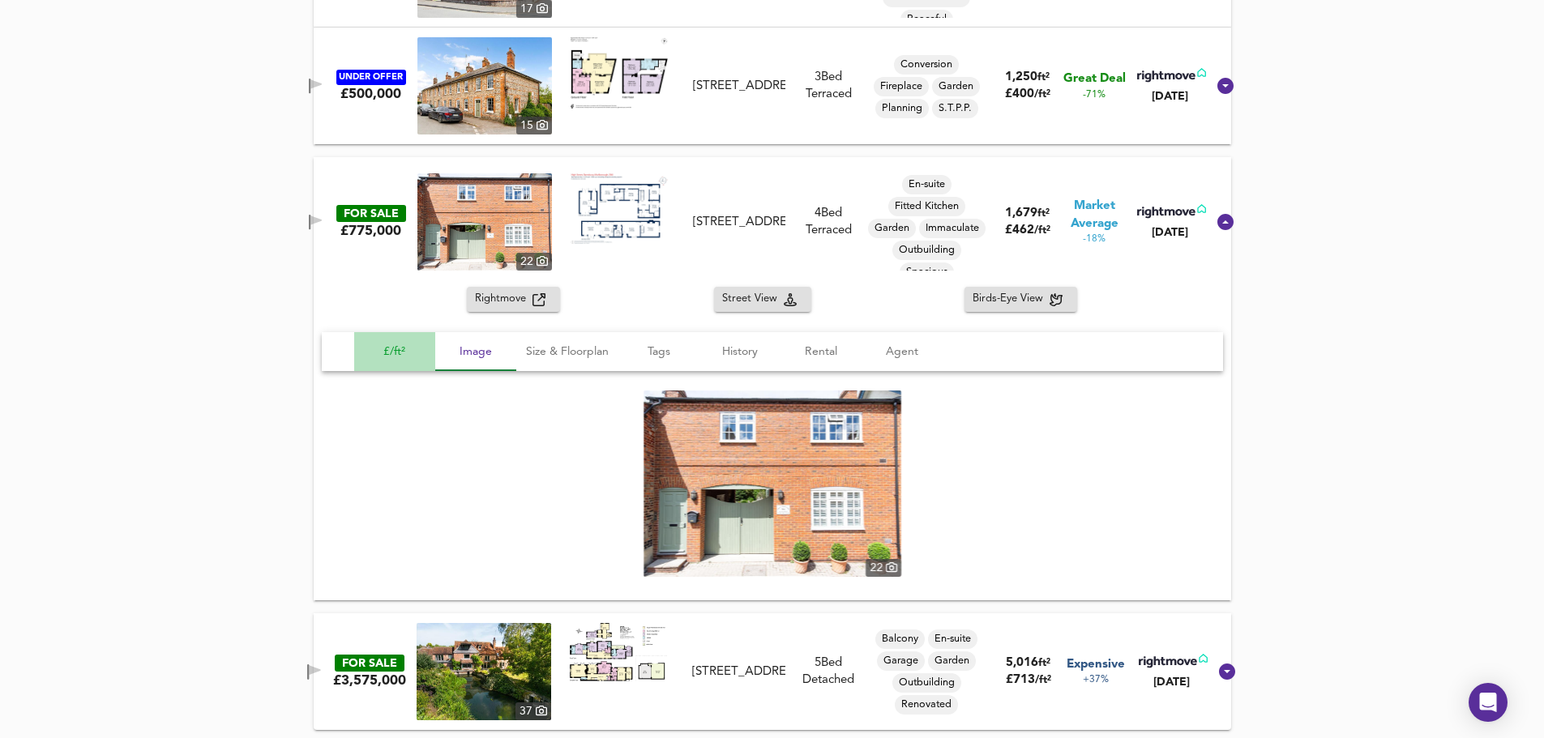
click at [429, 353] on button "£/ft²" at bounding box center [394, 351] width 81 height 39
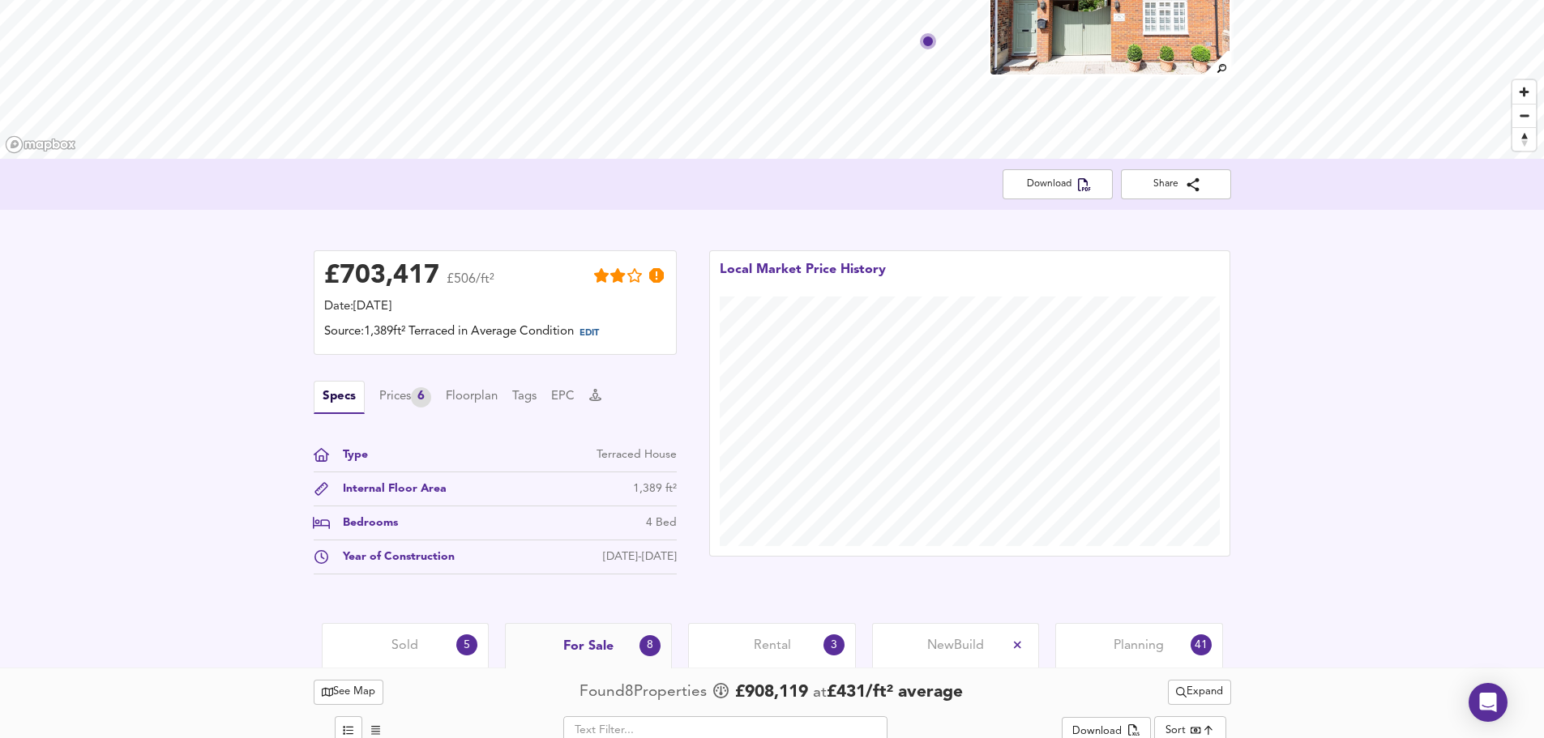
scroll to position [176, 0]
click at [658, 558] on div "[DATE]-[DATE]" at bounding box center [640, 557] width 74 height 17
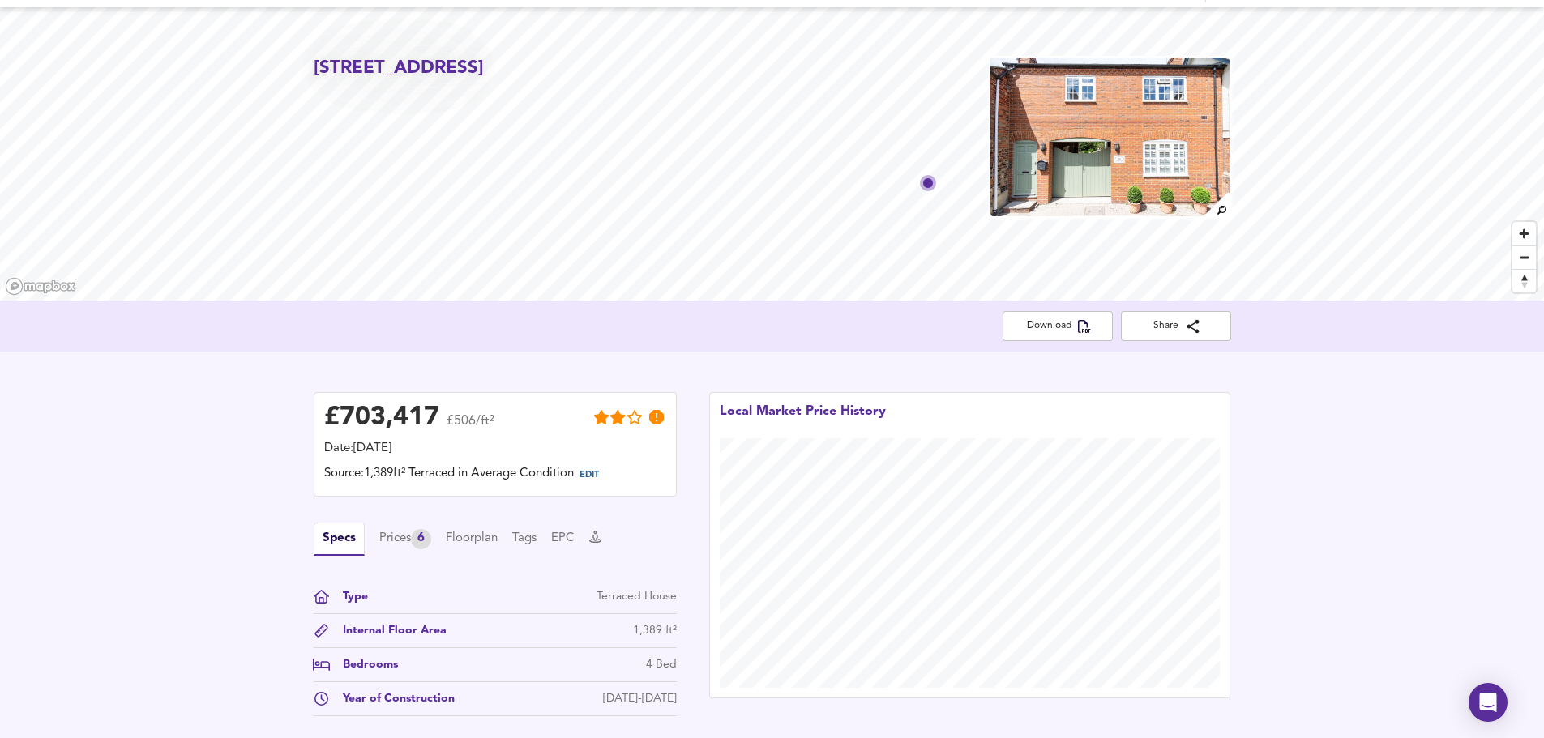
scroll to position [0, 0]
